Goal: Check status: Check status

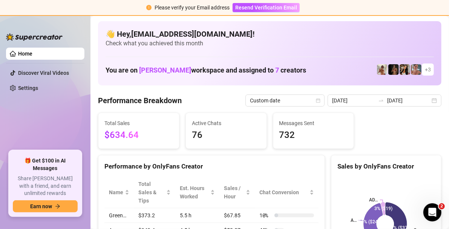
scroll to position [38, 0]
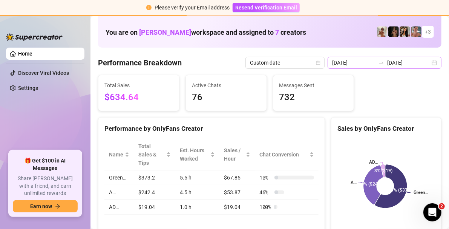
click at [433, 63] on div "[DATE] [DATE]" at bounding box center [385, 63] width 114 height 12
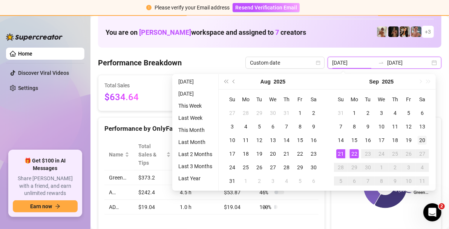
type input "[DATE]"
click at [423, 141] on div "20" at bounding box center [422, 139] width 9 height 9
type input "[DATE]"
click at [356, 155] on div "22" at bounding box center [354, 153] width 9 height 9
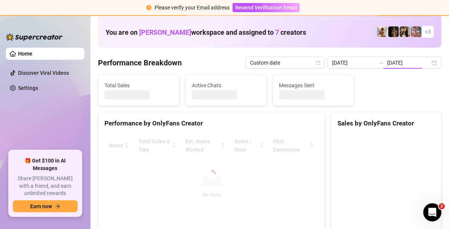
type input "[DATE]"
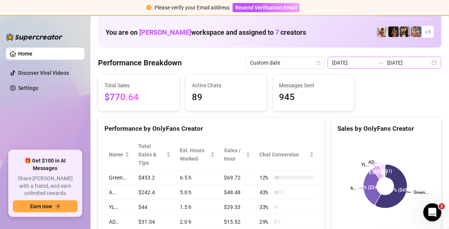
click at [429, 60] on div "[DATE] [DATE]" at bounding box center [385, 63] width 114 height 12
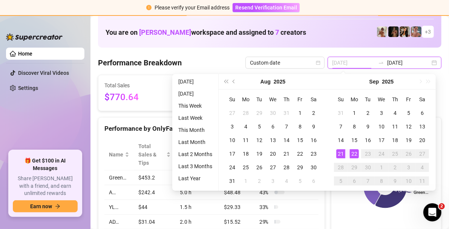
type input "[DATE]"
click at [339, 154] on div "21" at bounding box center [340, 153] width 9 height 9
click at [354, 153] on div "22" at bounding box center [354, 153] width 9 height 9
type input "[DATE]"
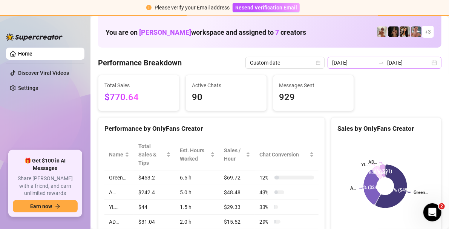
click at [429, 63] on div "[DATE] [DATE]" at bounding box center [385, 63] width 114 height 12
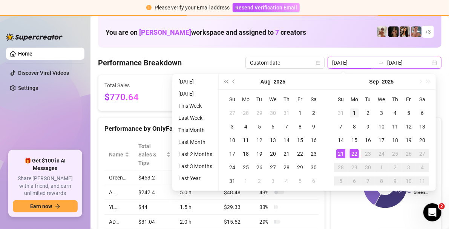
type input "[DATE]"
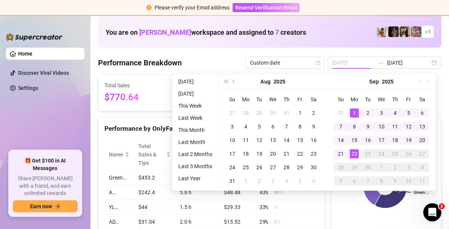
click at [353, 109] on div "1" at bounding box center [354, 112] width 9 height 9
type input "[DATE]"
click at [353, 155] on div "22" at bounding box center [354, 153] width 9 height 9
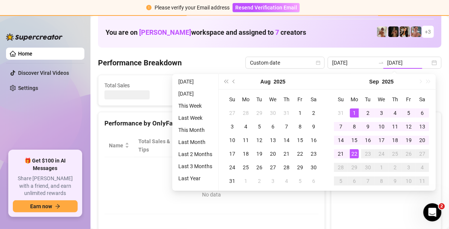
type input "[DATE]"
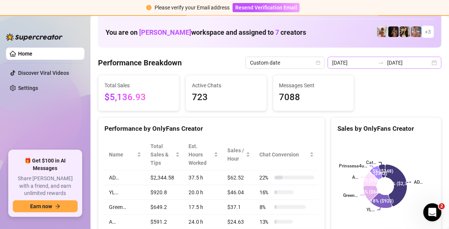
click at [433, 60] on div "[DATE] [DATE]" at bounding box center [385, 63] width 114 height 12
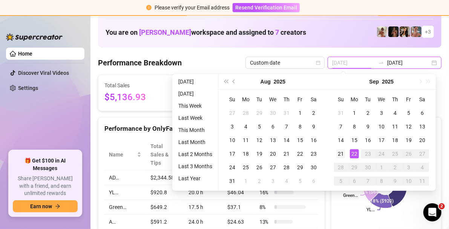
type input "[DATE]"
drag, startPoint x: 341, startPoint y: 155, endPoint x: 349, endPoint y: 157, distance: 8.5
click at [342, 156] on div "21" at bounding box center [340, 153] width 9 height 9
type input "[DATE]"
click at [357, 154] on div "22" at bounding box center [354, 153] width 9 height 9
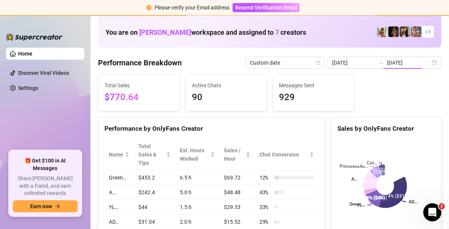
type input "[DATE]"
